Goal: Navigation & Orientation: Find specific page/section

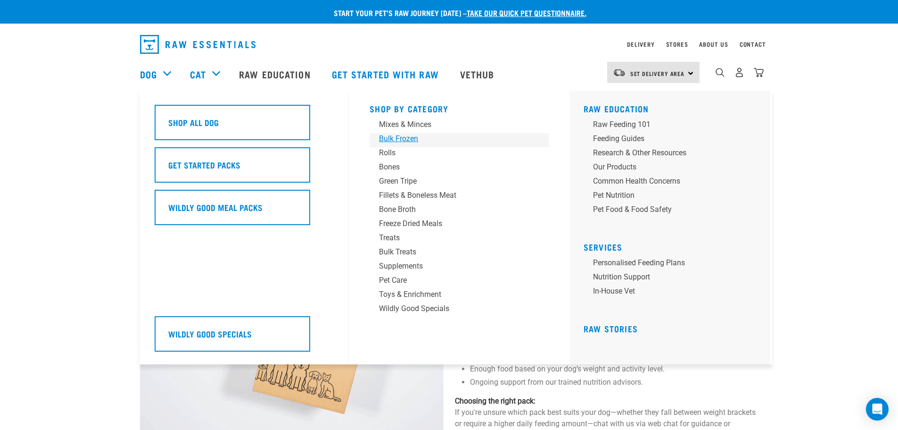
click at [394, 138] on div "Bulk Frozen" at bounding box center [452, 138] width 147 height 11
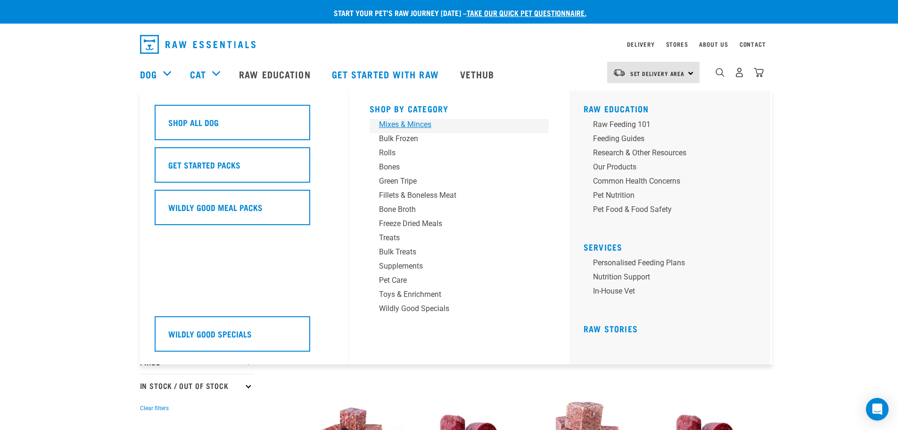
click at [405, 125] on div "Mixes & Minces" at bounding box center [452, 124] width 147 height 11
